Goal: Task Accomplishment & Management: Use online tool/utility

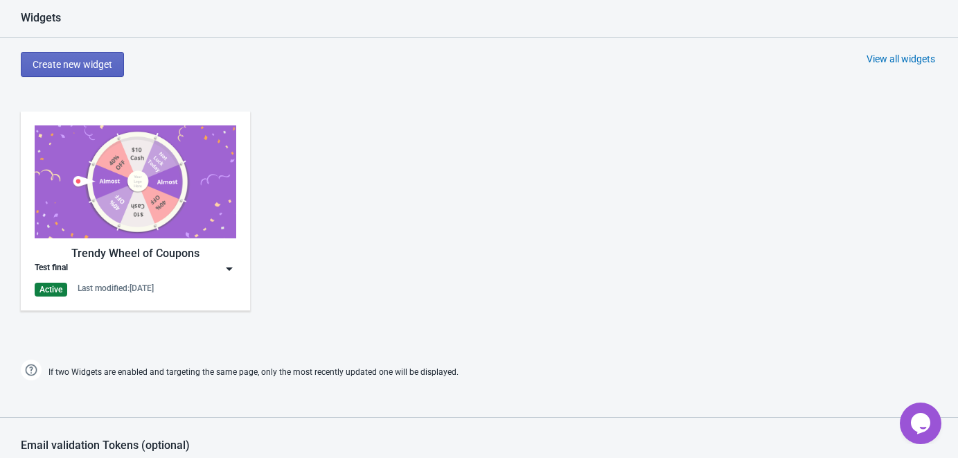
scroll to position [576, 0]
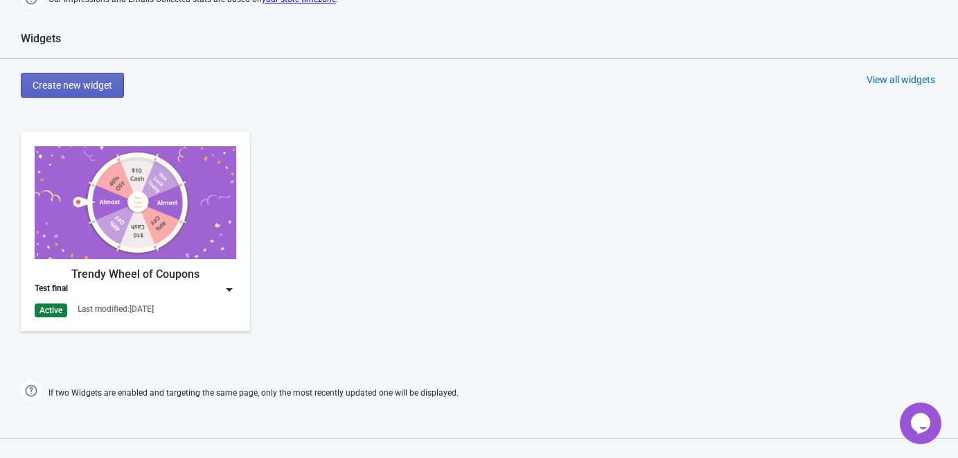
click at [204, 287] on div "Test final" at bounding box center [136, 290] width 202 height 14
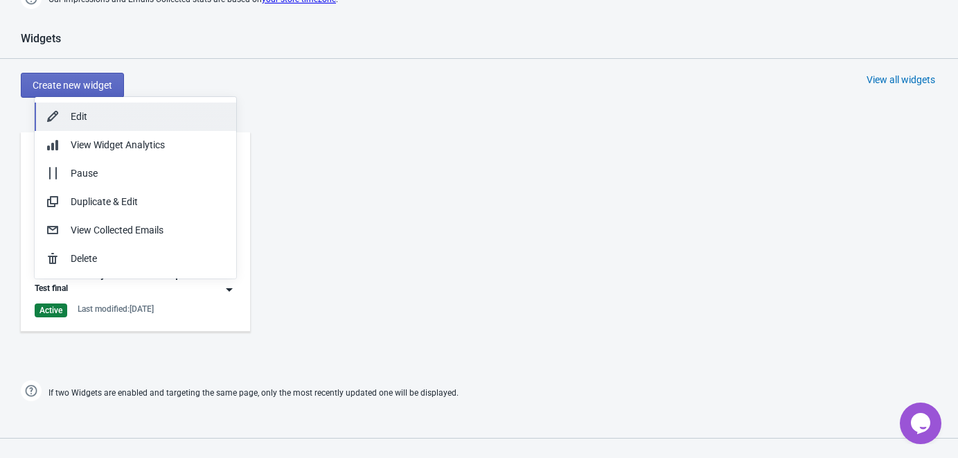
click at [107, 118] on div "Edit" at bounding box center [148, 116] width 154 height 15
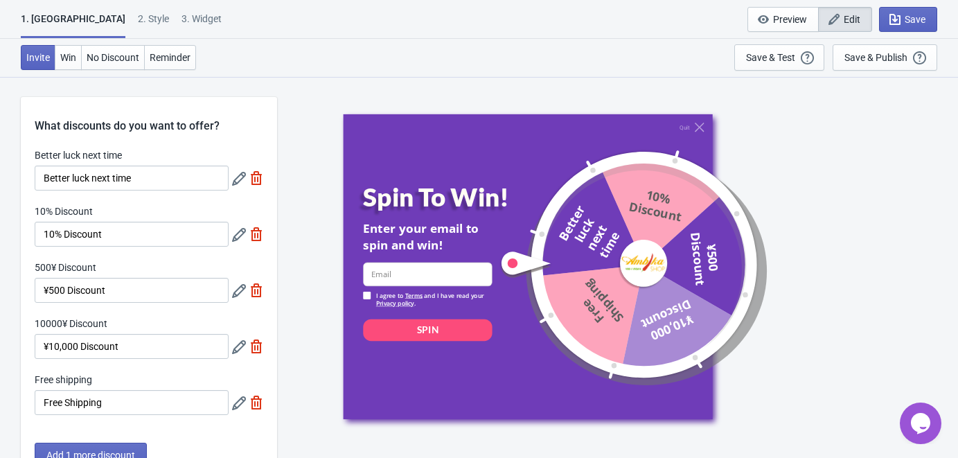
click at [181, 14] on div "3. Widget" at bounding box center [201, 24] width 40 height 24
select select "homepageOnly"
select select "period"
select select "circle"
select select "middle_left"
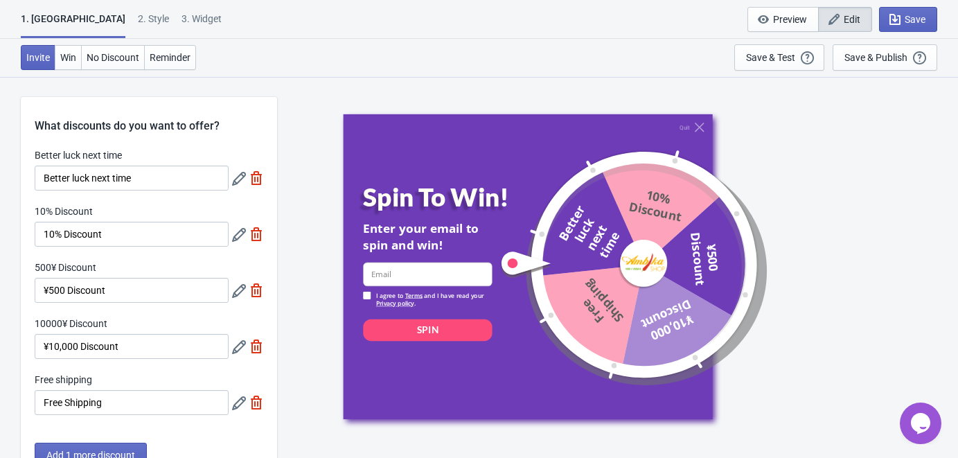
select select "1"
select select "left"
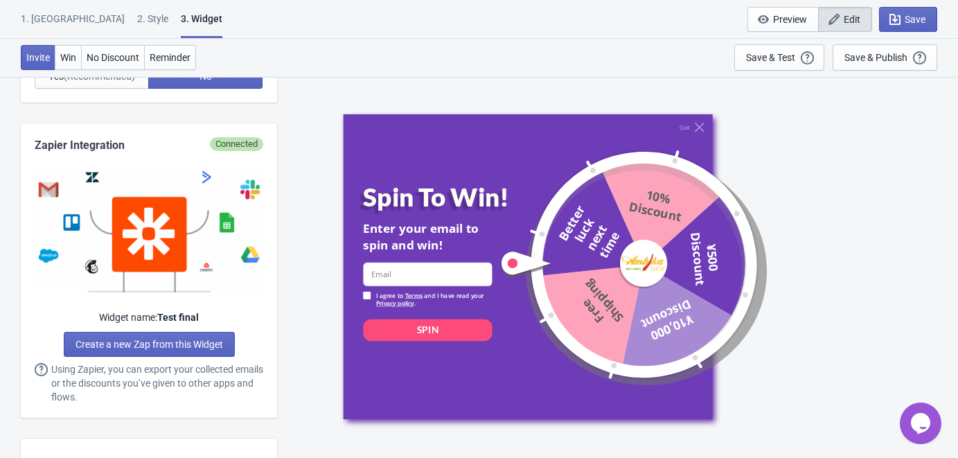
scroll to position [716, 0]
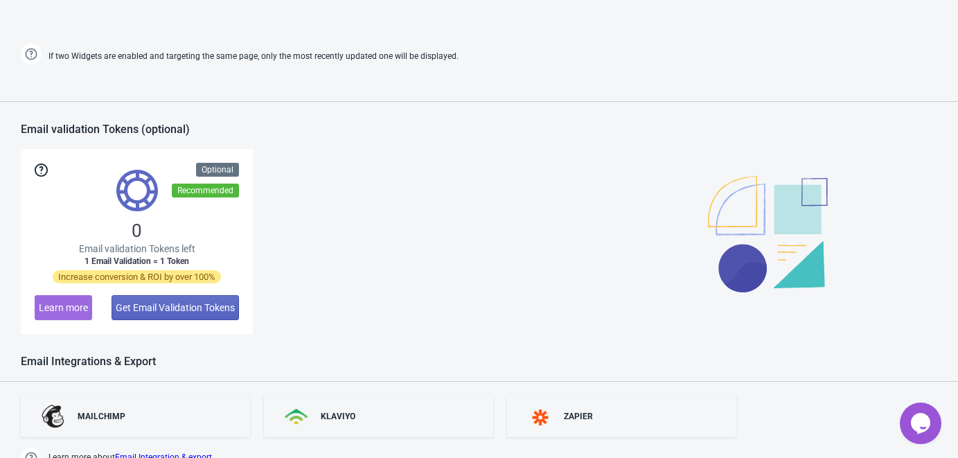
scroll to position [1008, 0]
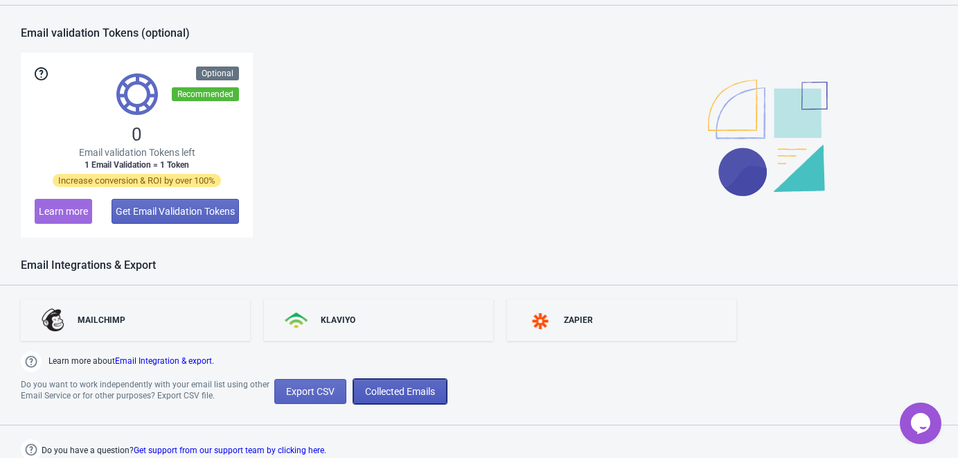
click at [387, 393] on span "Collected Emails" at bounding box center [400, 391] width 70 height 11
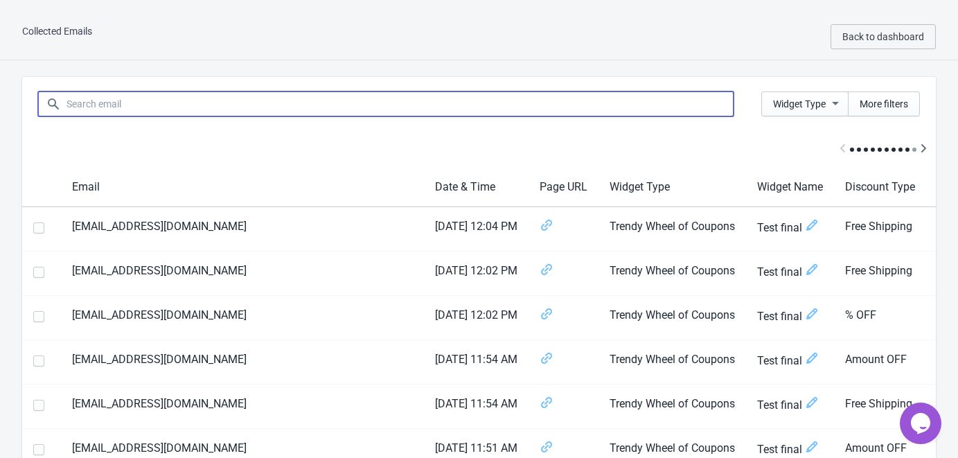
click at [179, 100] on input at bounding box center [400, 103] width 668 height 25
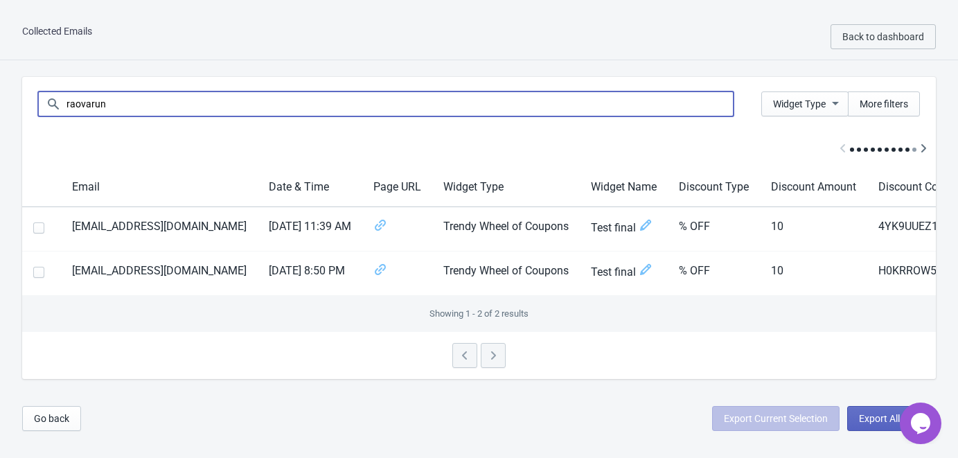
type input "raovarun"
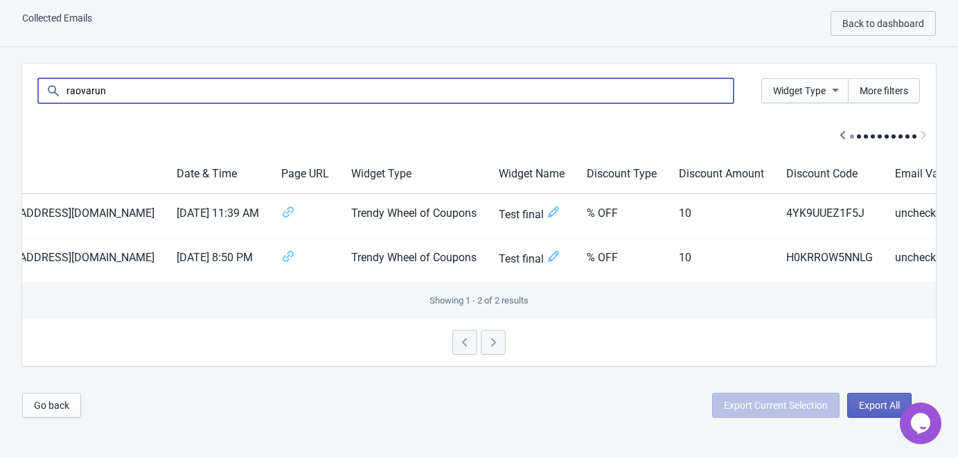
scroll to position [0, 135]
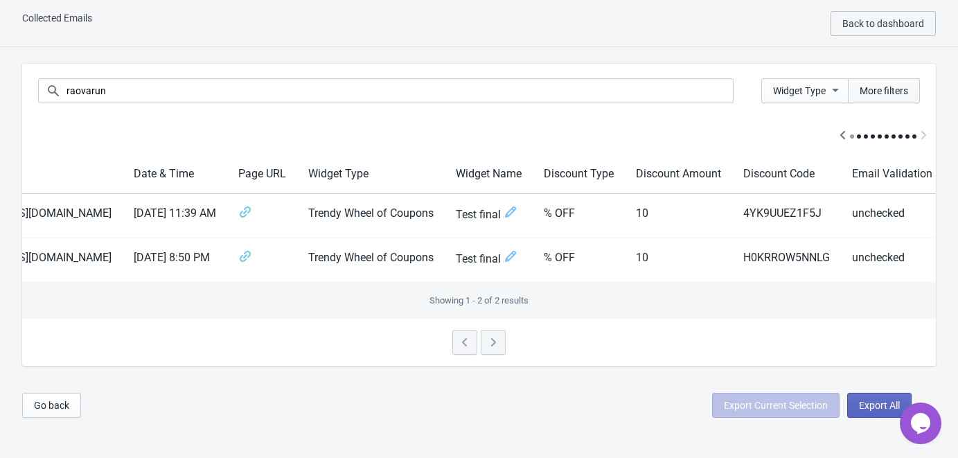
click at [869, 93] on span "More filters" at bounding box center [884, 90] width 48 height 11
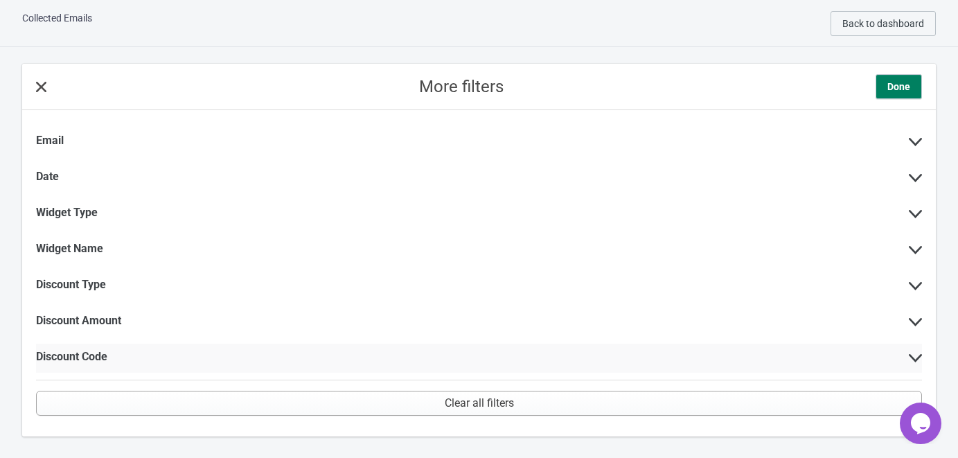
click at [348, 353] on div "Discount Code" at bounding box center [479, 358] width 886 height 29
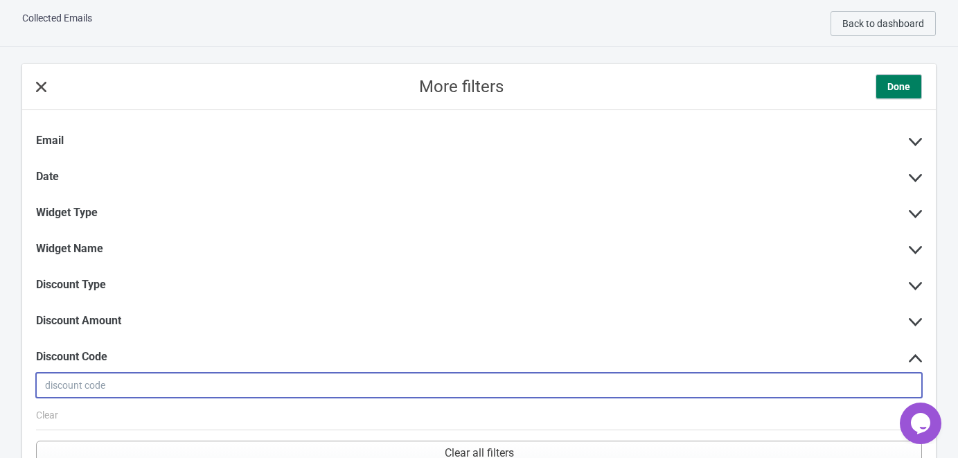
click at [292, 378] on input at bounding box center [479, 385] width 886 height 25
paste input "C3LNSMDUMW24"
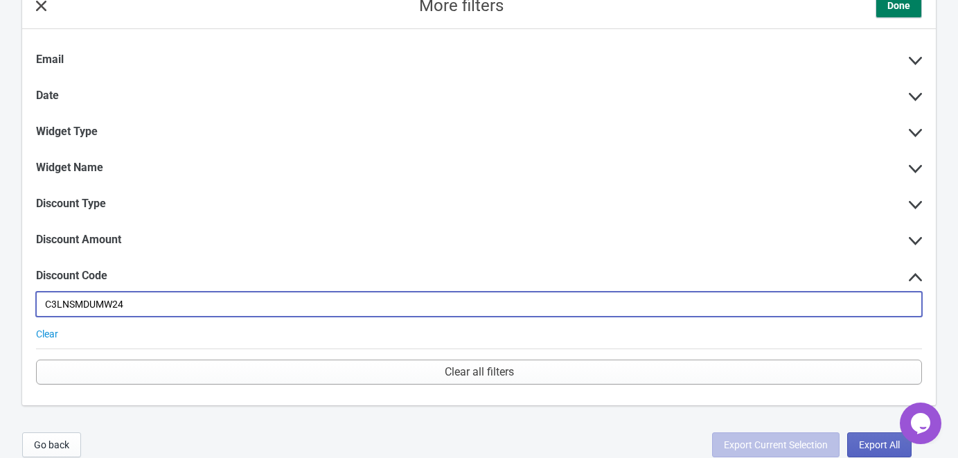
scroll to position [96, 0]
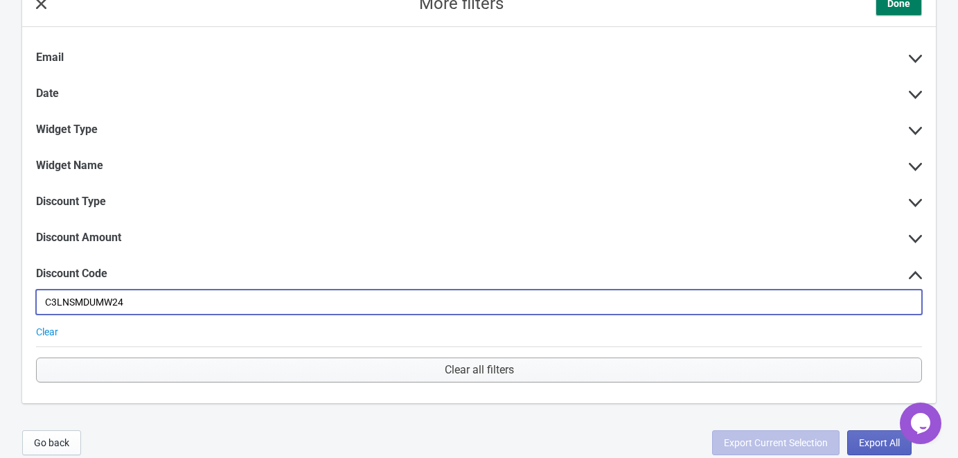
type input "C3LNSMDUMW24"
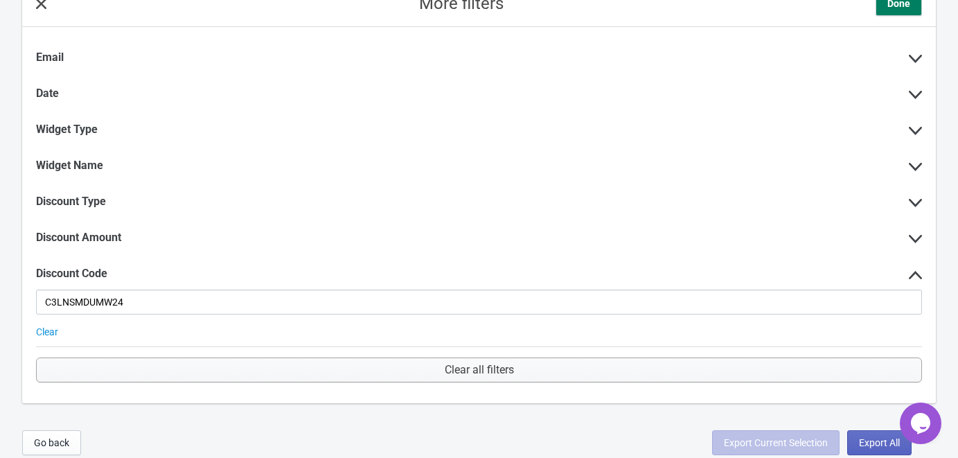
click at [321, 377] on button "Clear all filters" at bounding box center [479, 369] width 886 height 25
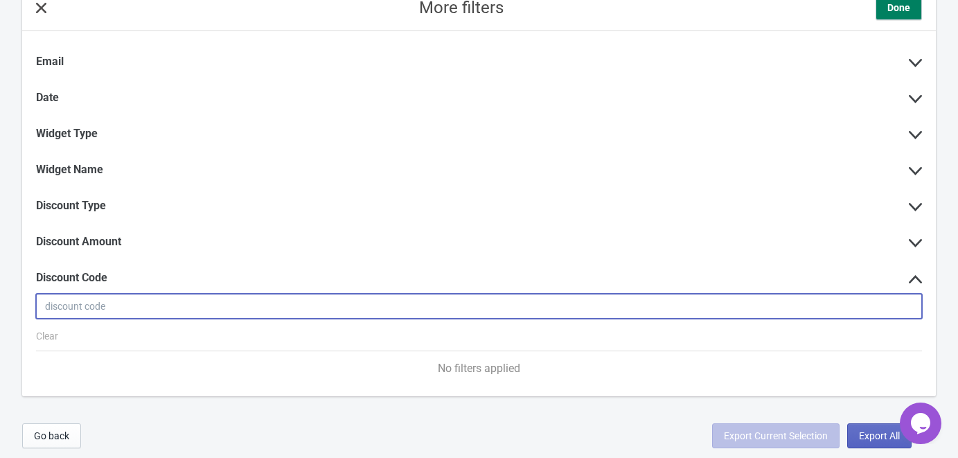
click at [236, 305] on input at bounding box center [479, 306] width 886 height 25
paste input "C3LNSMDUMW24"
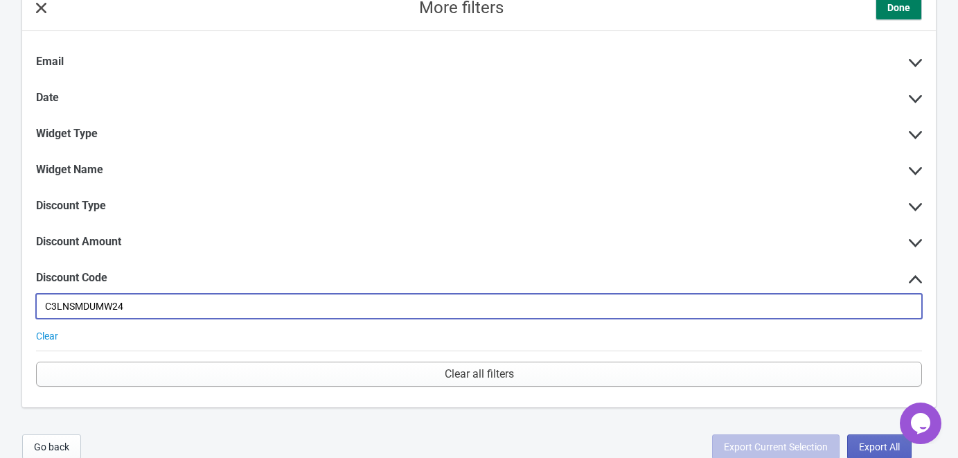
type input "C3LNSMDUMW24"
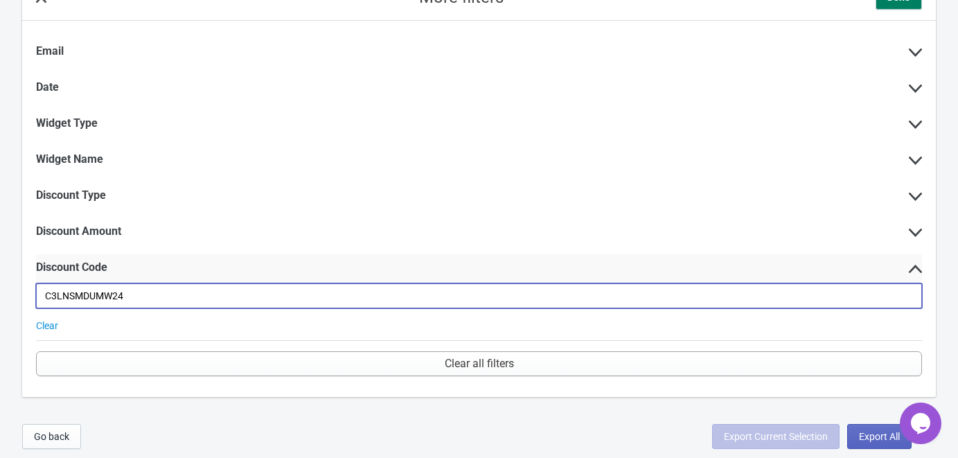
click at [814, 269] on div "Discount Code" at bounding box center [479, 268] width 886 height 29
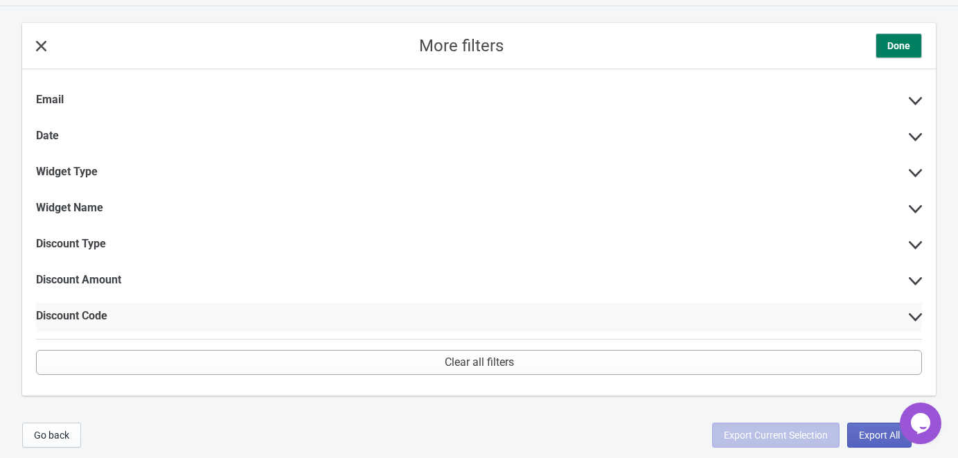
scroll to position [53, 0]
click at [898, 55] on button "Done" at bounding box center [899, 47] width 46 height 25
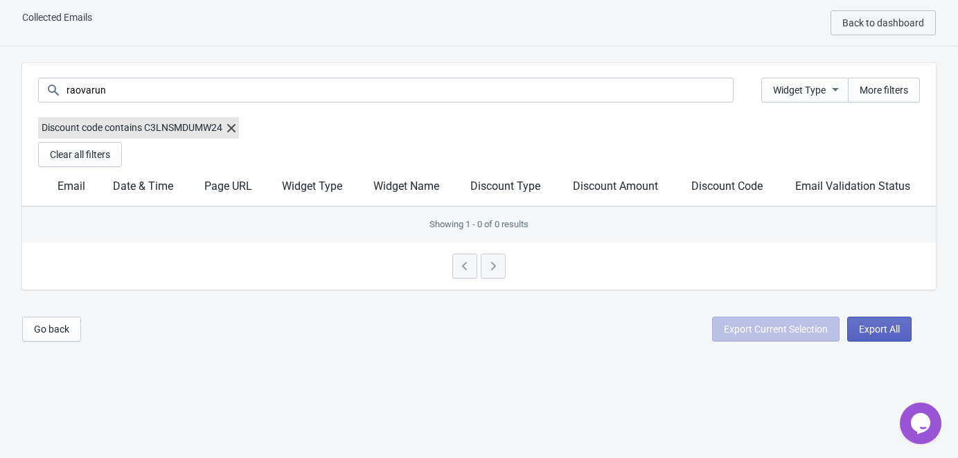
scroll to position [13, 0]
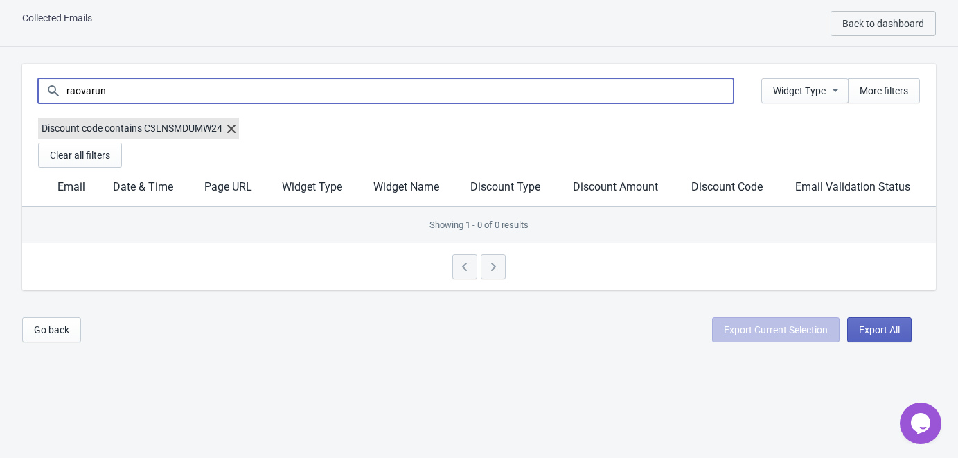
click at [719, 86] on input "raovarun" at bounding box center [400, 90] width 668 height 25
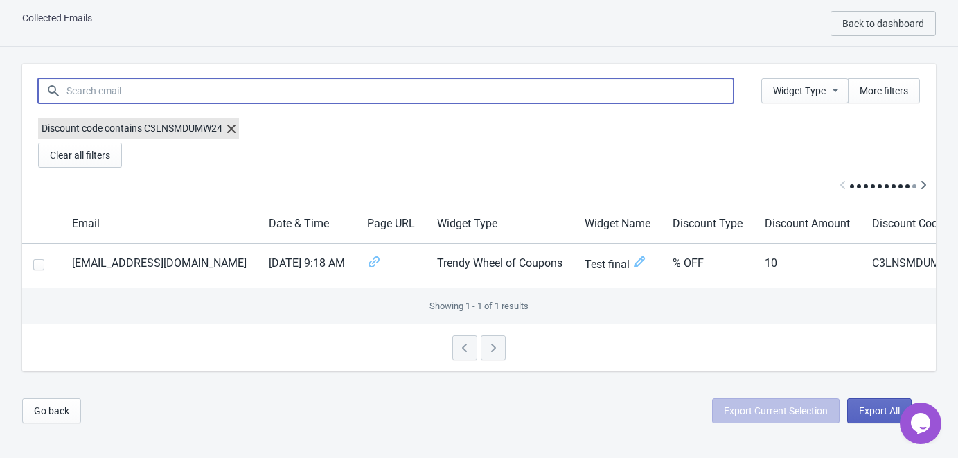
click at [511, 136] on div "Discount code contains C3LNSMDUMW24" at bounding box center [479, 130] width 882 height 25
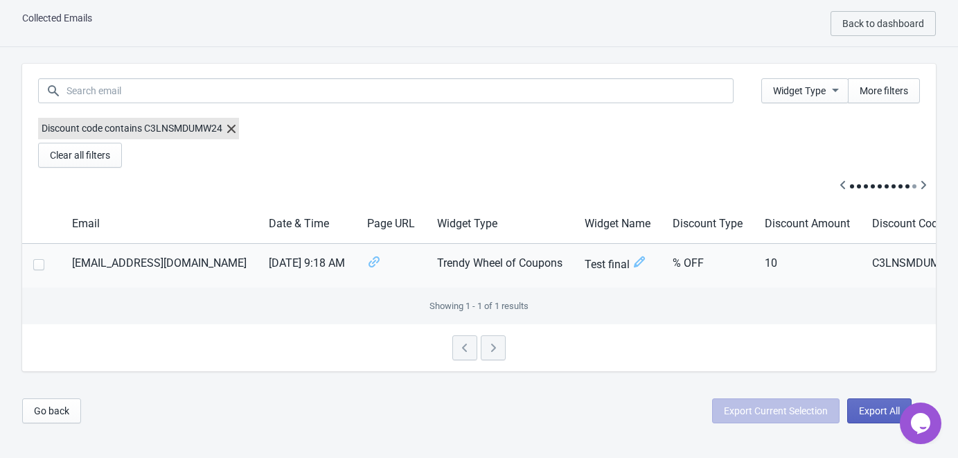
scroll to position [0, 5]
click at [229, 130] on icon at bounding box center [231, 129] width 8 height 8
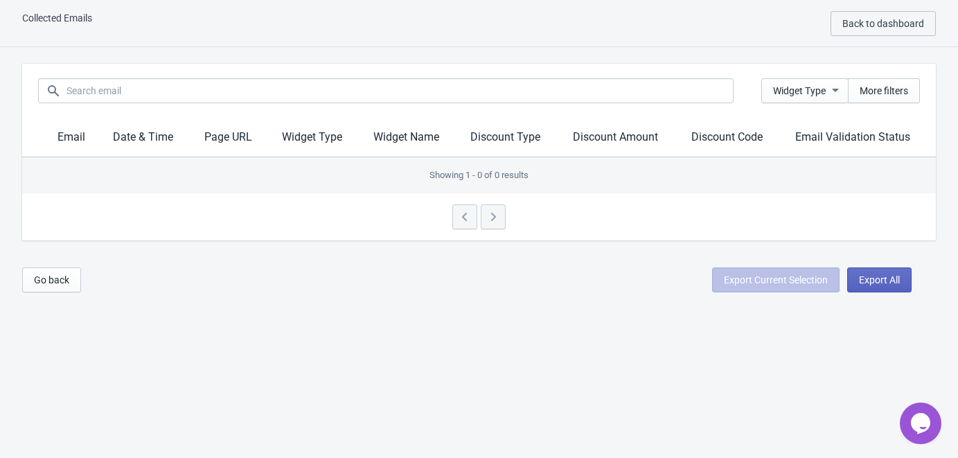
scroll to position [0, 0]
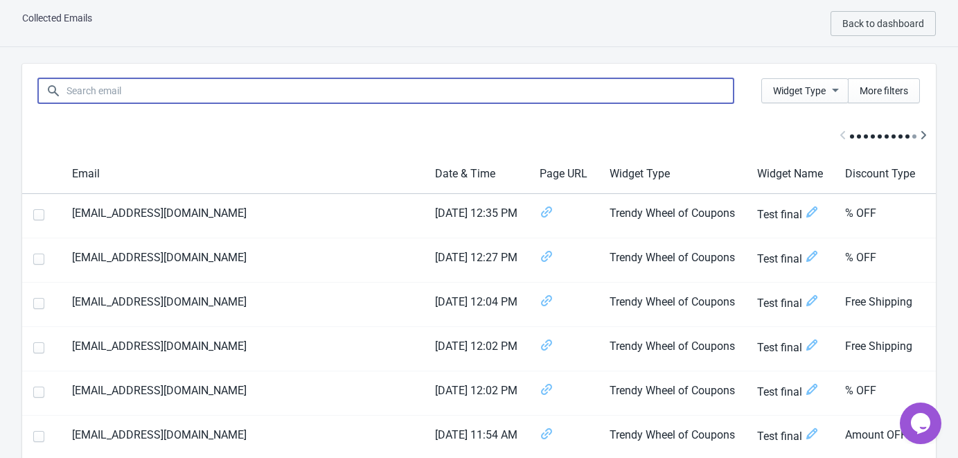
click at [172, 78] on input at bounding box center [400, 90] width 668 height 25
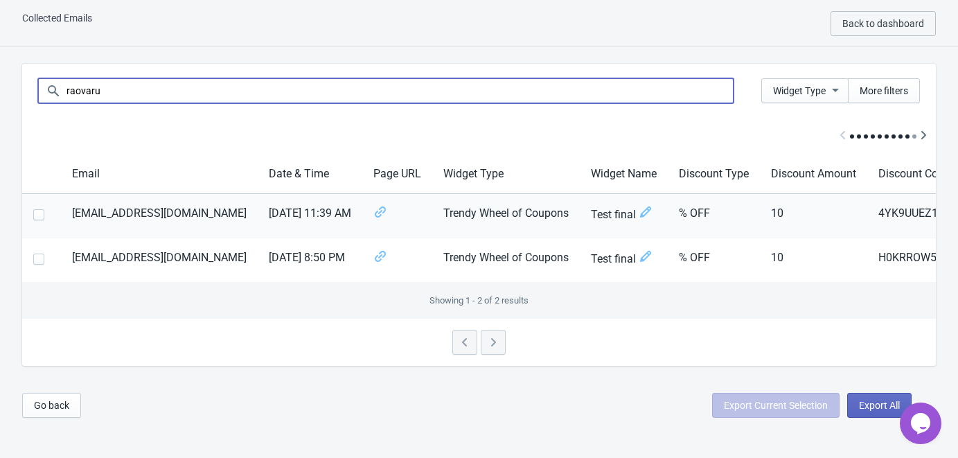
type input "raovaru"
click at [876, 211] on td "4YK9UUEZ1F5J" at bounding box center [921, 216] width 109 height 44
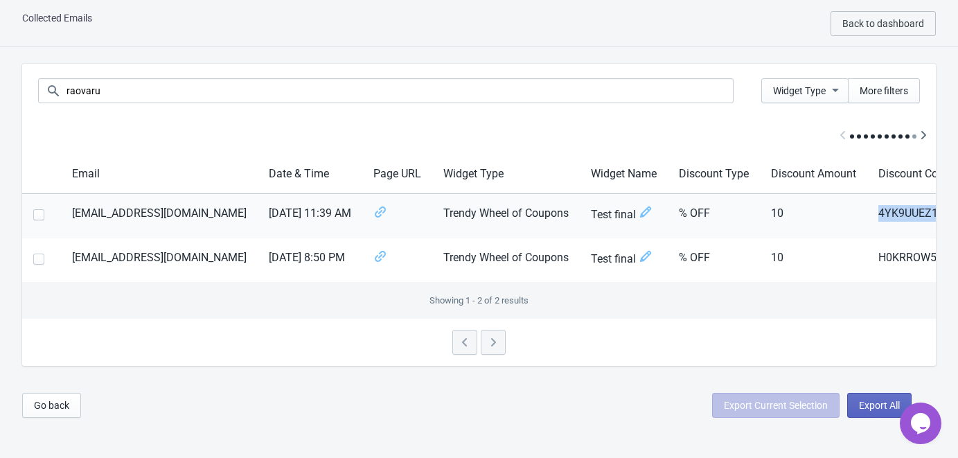
copy td "4YK9UUEZ1F5J"
click at [918, 19] on span "Back to dashboard" at bounding box center [883, 23] width 82 height 11
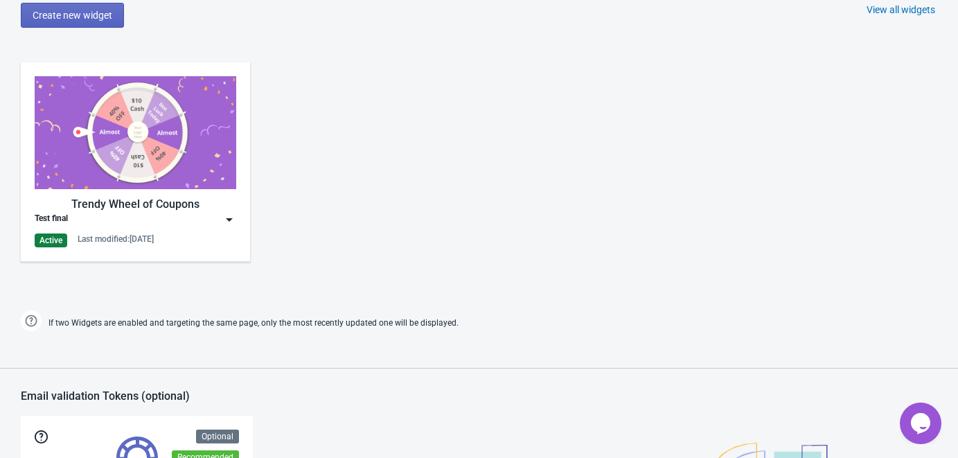
scroll to position [650, 0]
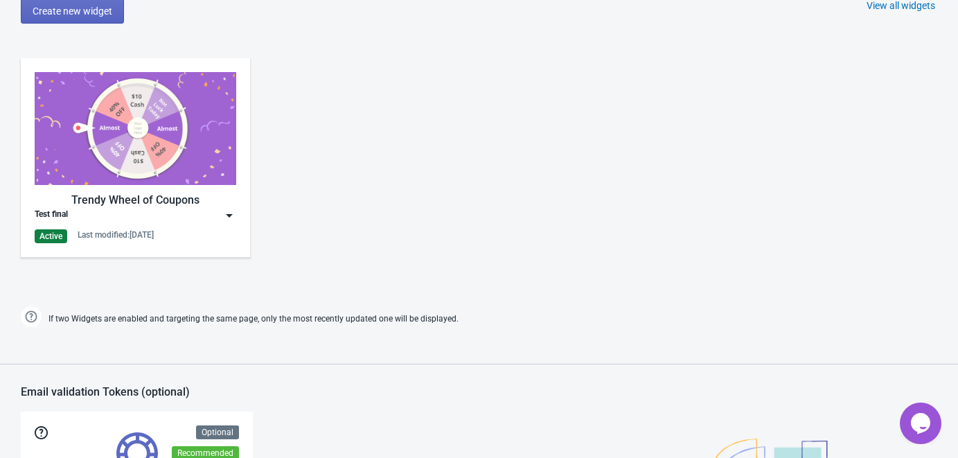
click at [224, 213] on img at bounding box center [229, 215] width 14 height 14
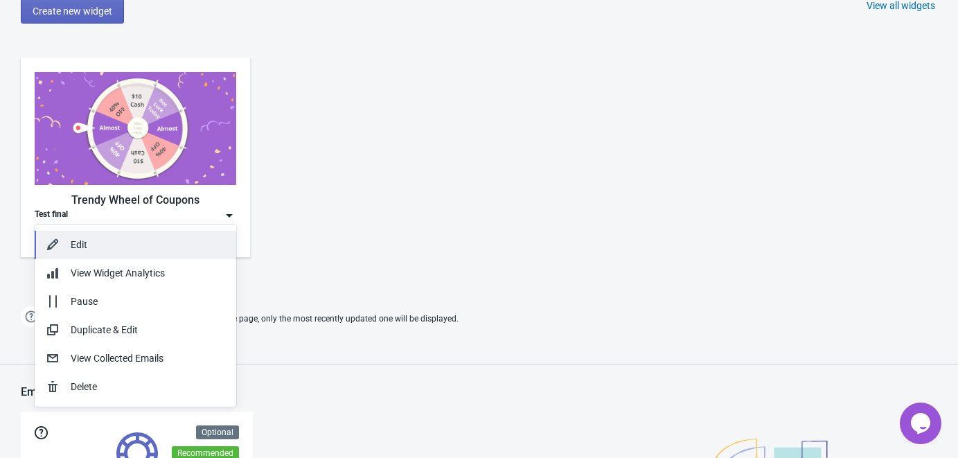
click at [131, 242] on div "Edit" at bounding box center [148, 245] width 154 height 15
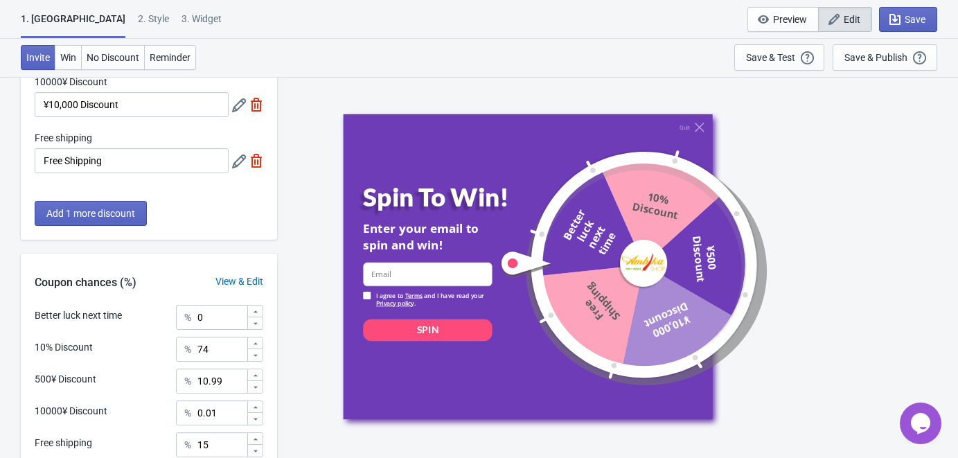
scroll to position [244, 0]
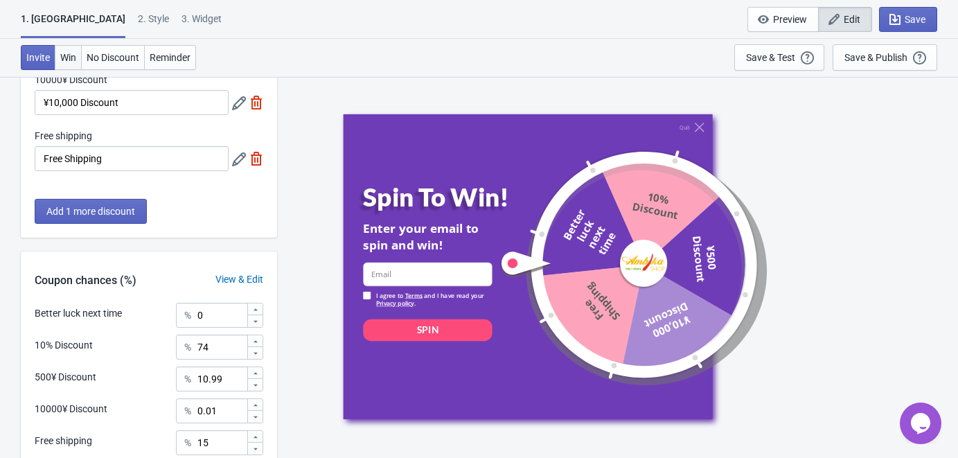
click at [74, 58] on span "Win" at bounding box center [68, 57] width 16 height 11
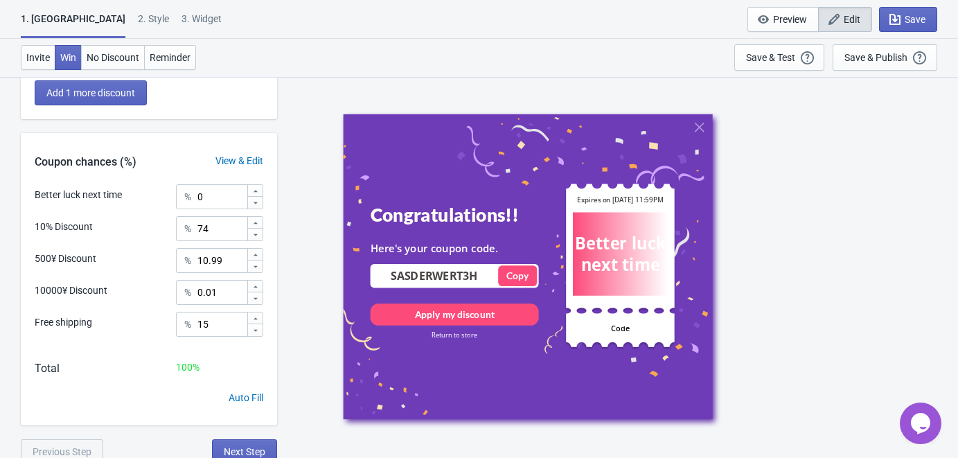
scroll to position [367, 0]
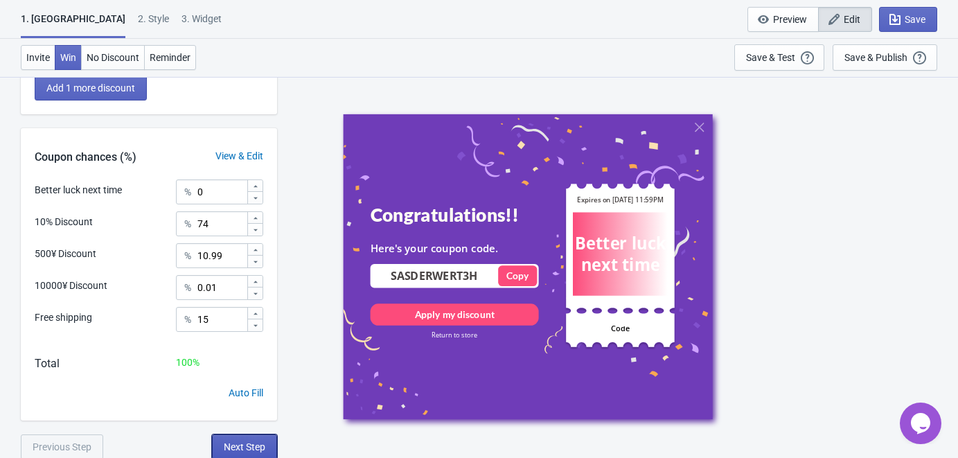
click at [245, 443] on span "Next Step" at bounding box center [245, 446] width 42 height 11
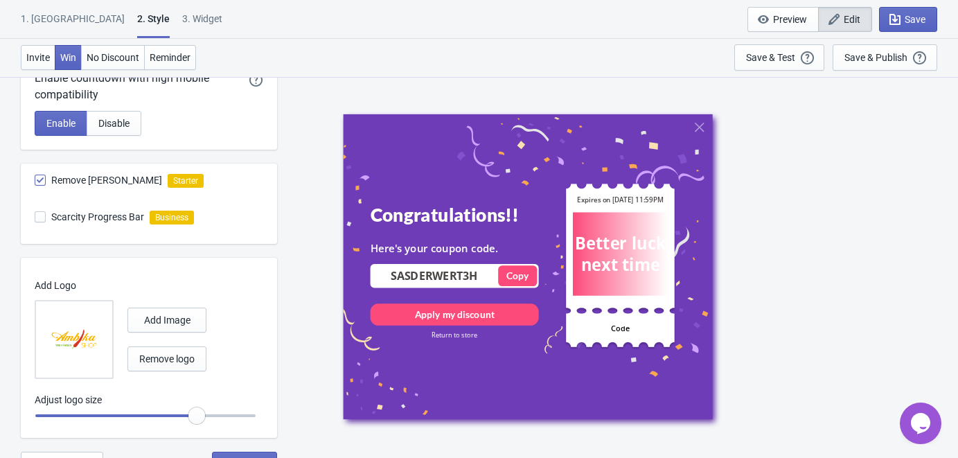
scroll to position [435, 0]
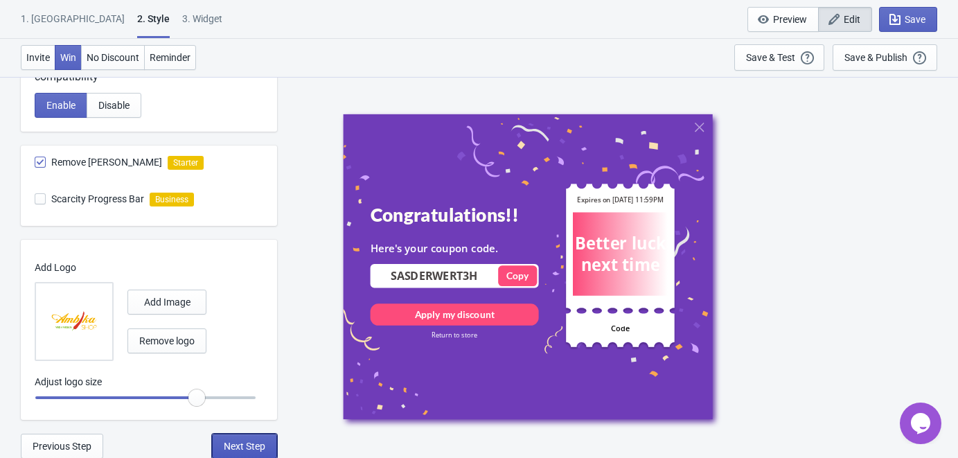
click at [256, 445] on span "Next Step" at bounding box center [245, 446] width 42 height 11
select select "homepageOnly"
select select "period"
select select "circle"
select select "middle_left"
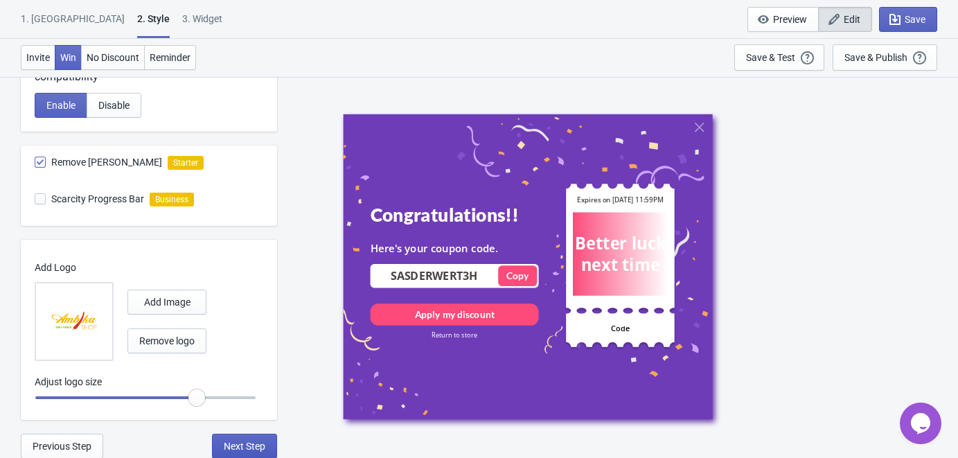
select select "1"
select select "left"
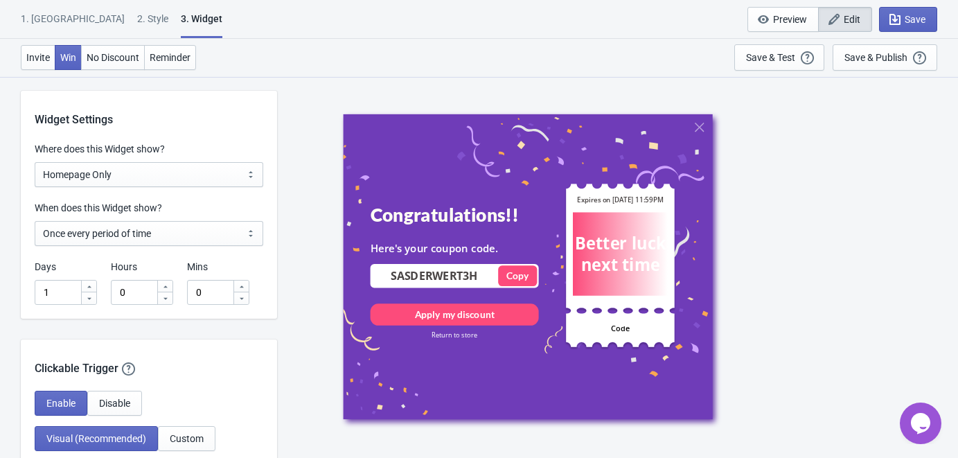
scroll to position [1063, 0]
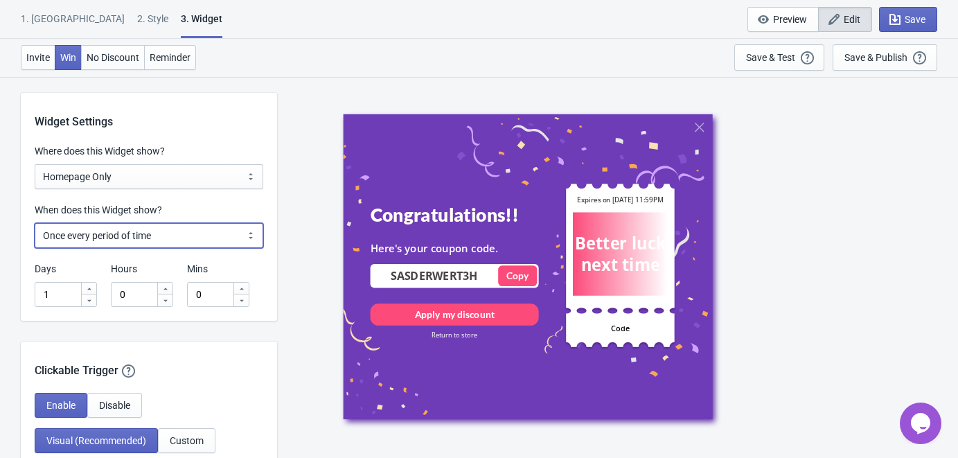
click at [79, 232] on select "Every new visit of page Once every period of time Once per visitor session (Rec…" at bounding box center [149, 235] width 229 height 25
click at [285, 212] on div "Congratulations!! Here's your coupon code. SASDERWERT3H Copied Copy Apply my di…" at bounding box center [617, 266] width 667 height 381
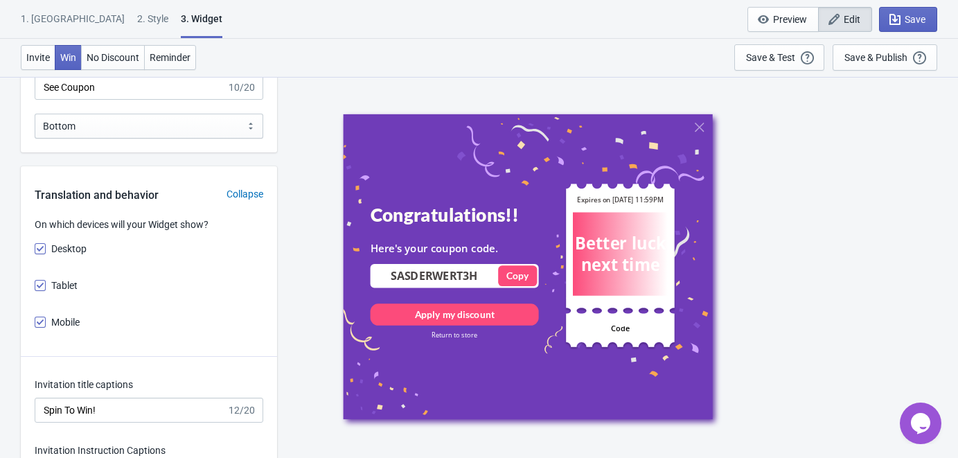
scroll to position [2052, 0]
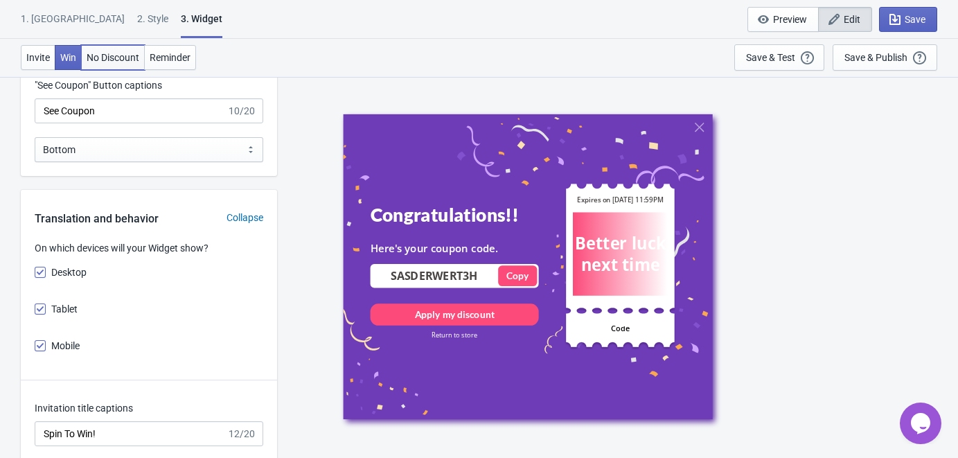
click at [112, 53] on span "No Discount" at bounding box center [113, 57] width 53 height 11
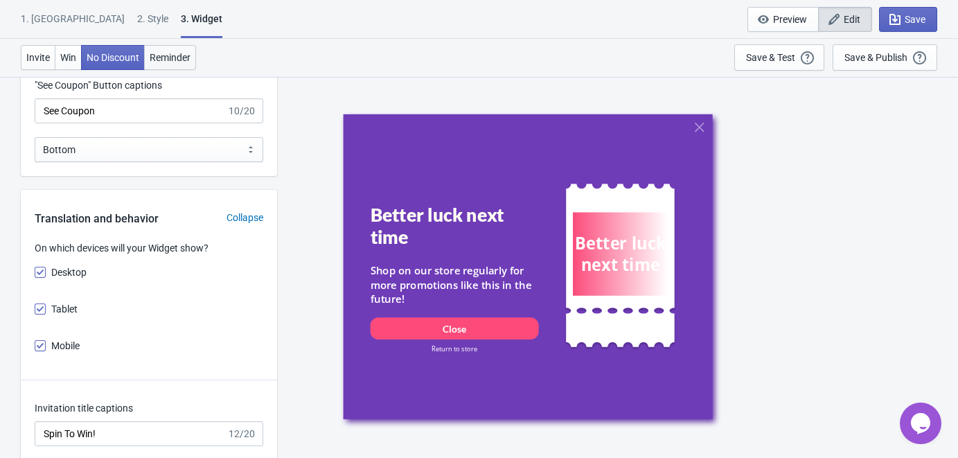
click at [177, 52] on span "Reminder" at bounding box center [170, 57] width 41 height 11
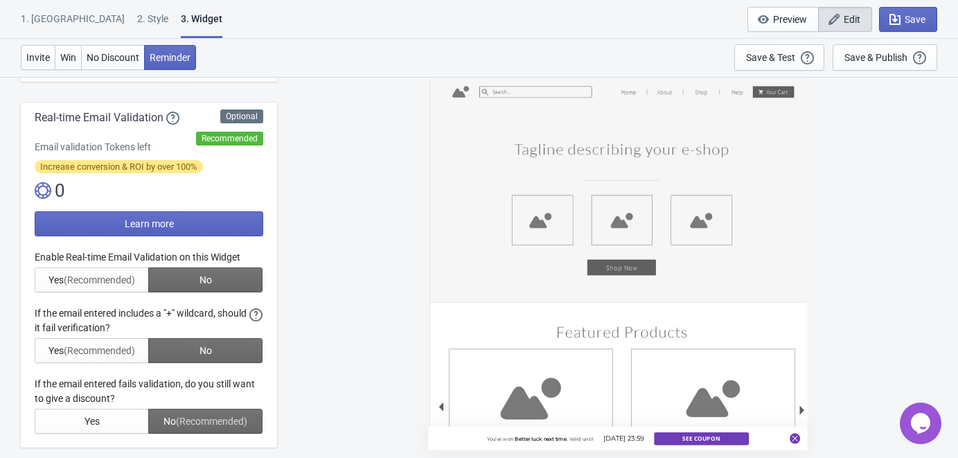
scroll to position [0, 0]
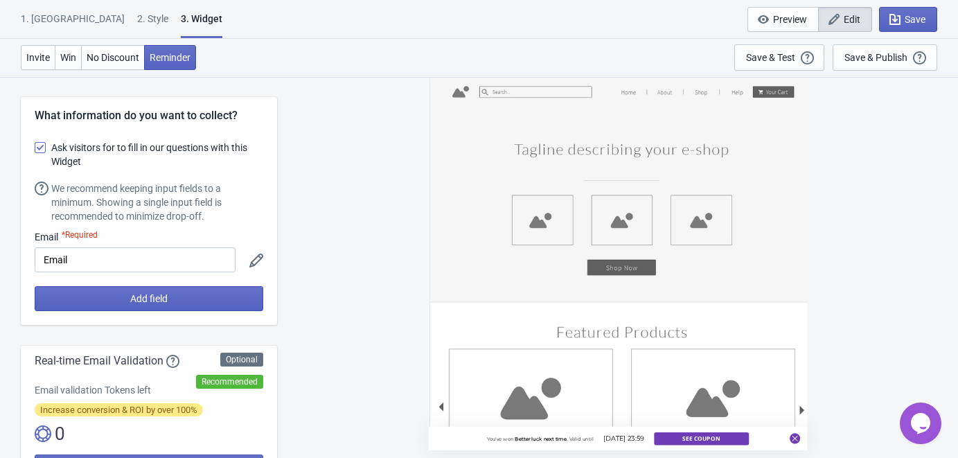
click at [43, 7] on div "1. Coupon 2 . Style 3. Widget 1. Coupon 2 . Style 3. Widget Save and Exit Previ…" at bounding box center [479, 19] width 958 height 39
click at [38, 13] on div "1. [GEOGRAPHIC_DATA]" at bounding box center [73, 24] width 104 height 24
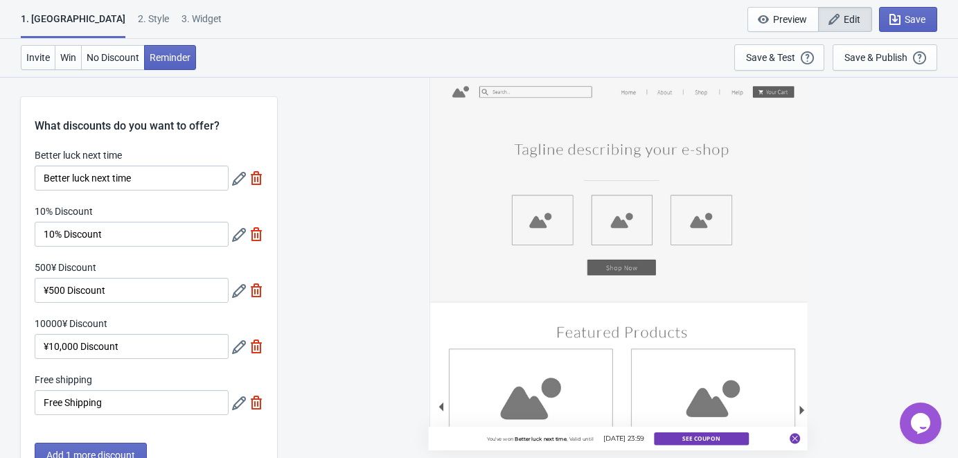
click at [138, 24] on div "2 . Style" at bounding box center [153, 24] width 31 height 24
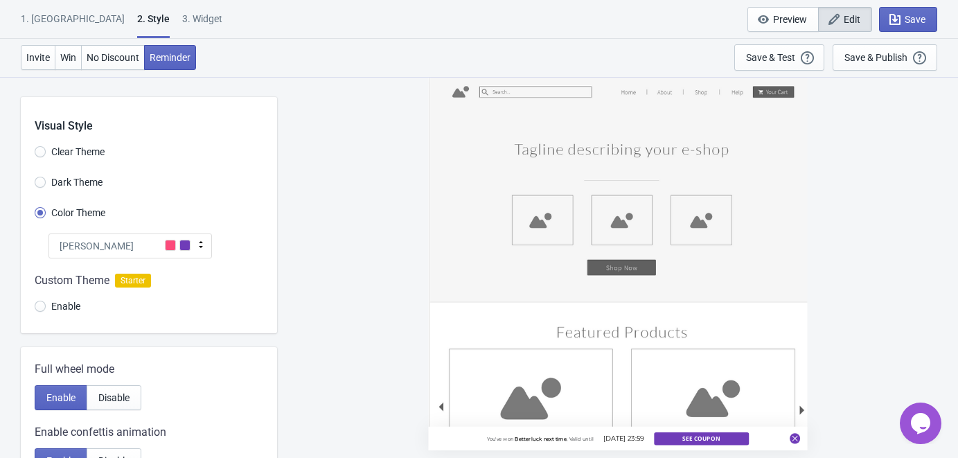
scroll to position [435, 0]
